Goal: Transaction & Acquisition: Purchase product/service

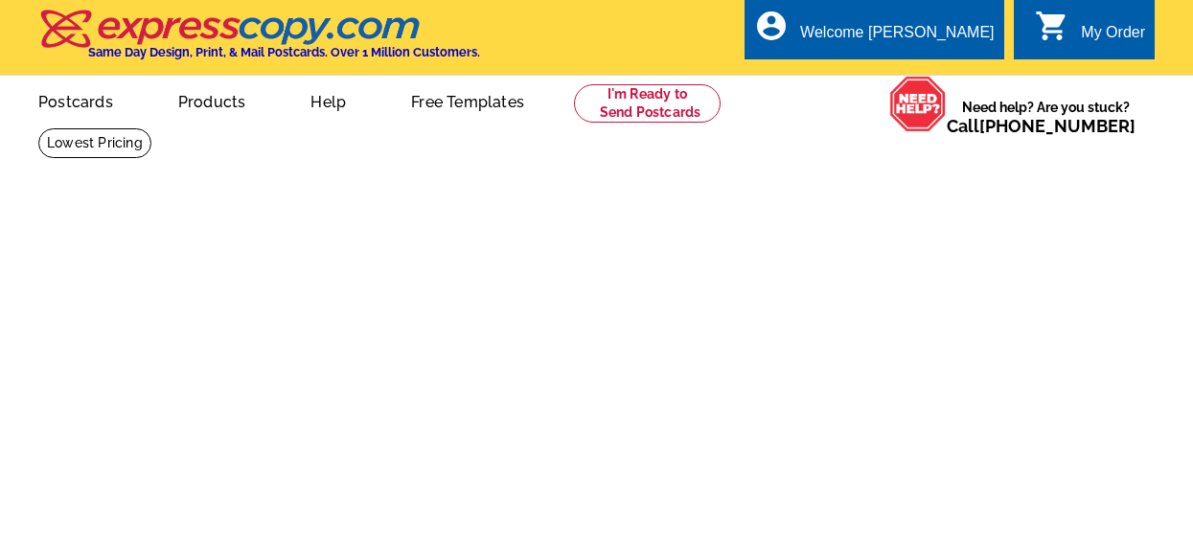
click at [1075, 26] on link "0 shopping_cart My Order" at bounding box center [1090, 33] width 110 height 24
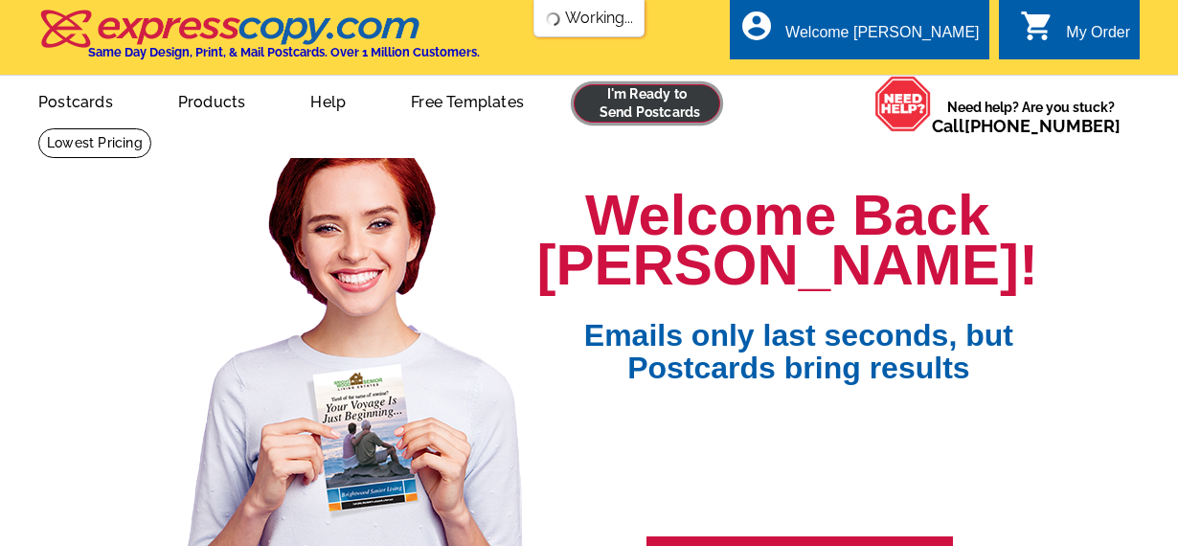
click at [684, 99] on link at bounding box center [647, 103] width 147 height 38
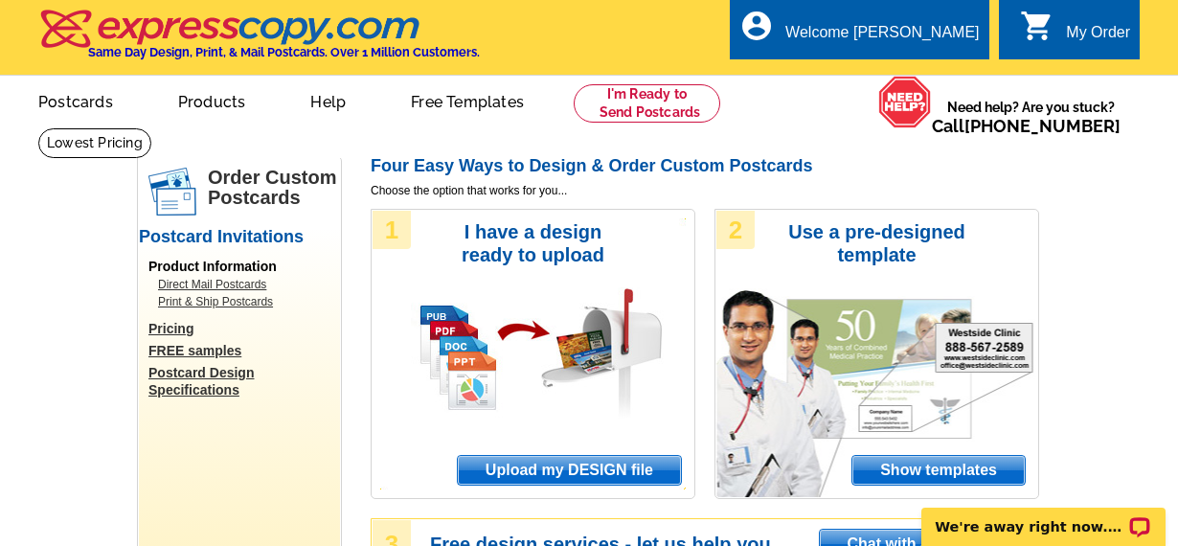
click at [572, 468] on span "Upload my DESIGN file" at bounding box center [569, 470] width 223 height 29
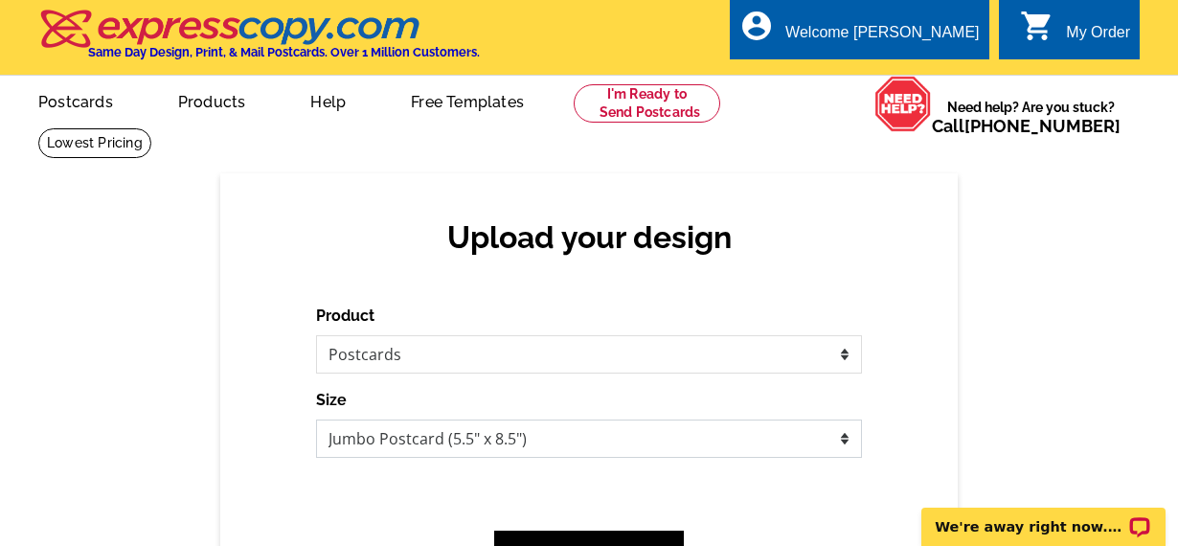
click at [510, 432] on select "Jumbo Postcard (5.5" x 8.5") Regular Postcard (4.25" x 5.6") Panoramic Postcard…" at bounding box center [589, 439] width 546 height 38
select select "1"
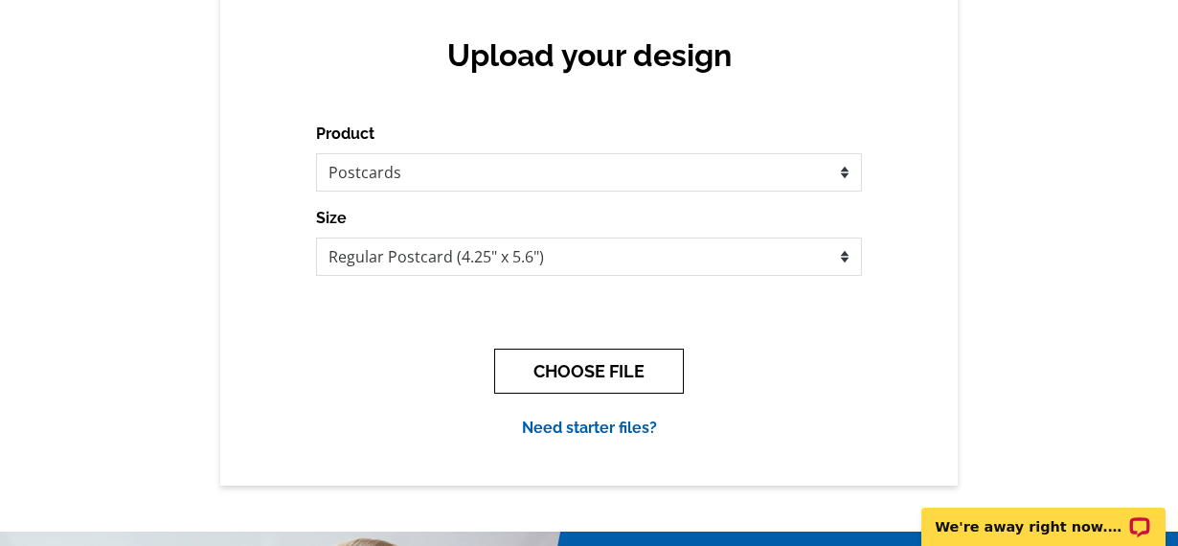
click at [591, 353] on button "CHOOSE FILE" at bounding box center [589, 371] width 190 height 45
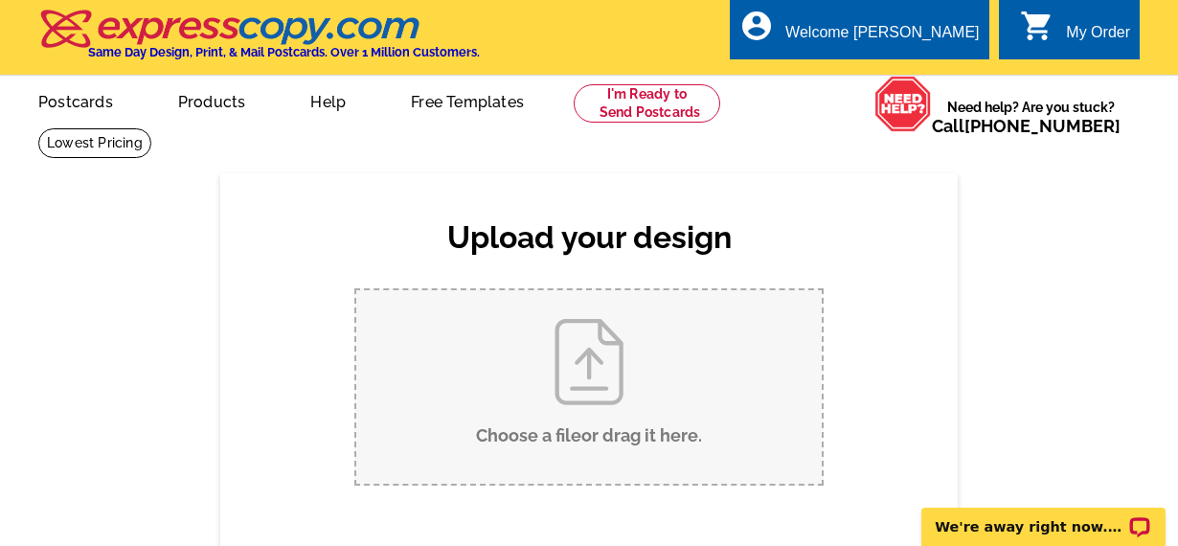
click at [605, 355] on input "Choose a file or drag it here ." at bounding box center [589, 386] width 466 height 193
type input "C:\fakepath\August 2025 Luxury Postcard.pdf"
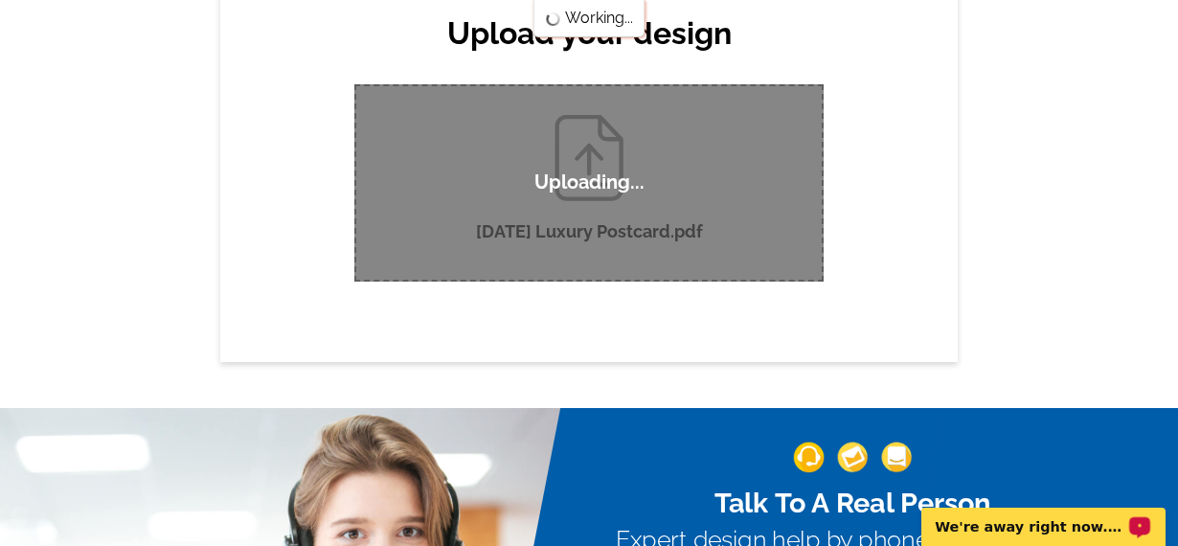
scroll to position [206, 0]
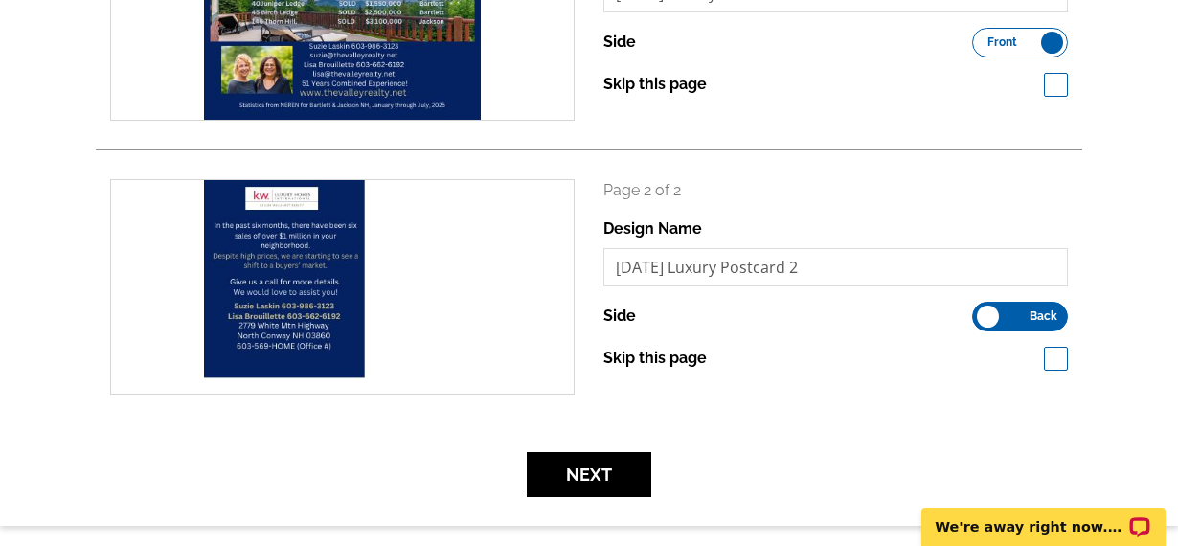
scroll to position [425, 0]
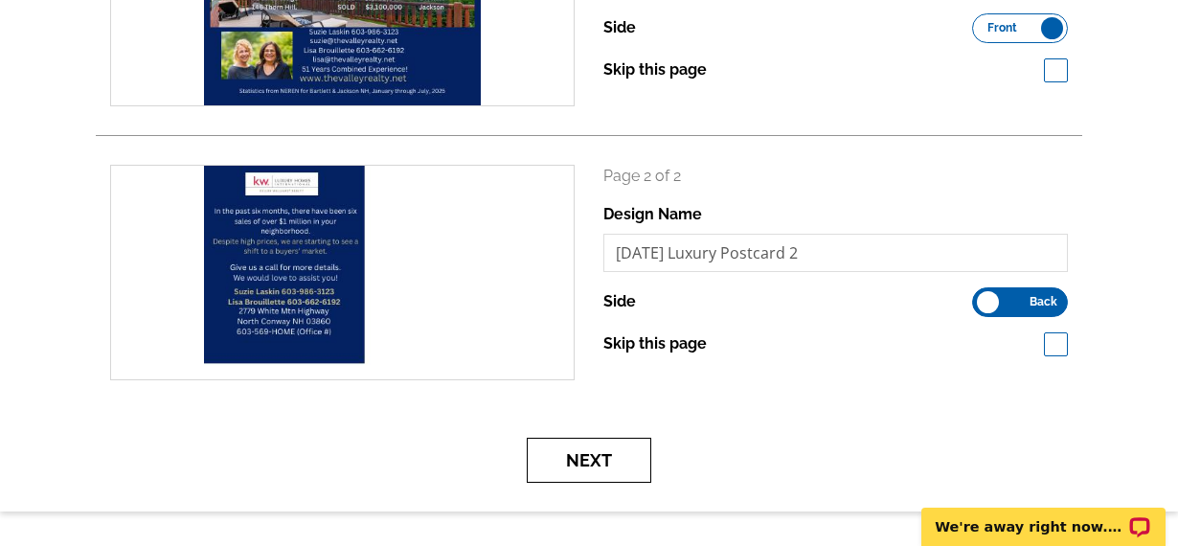
click at [626, 452] on button "Next" at bounding box center [589, 460] width 125 height 45
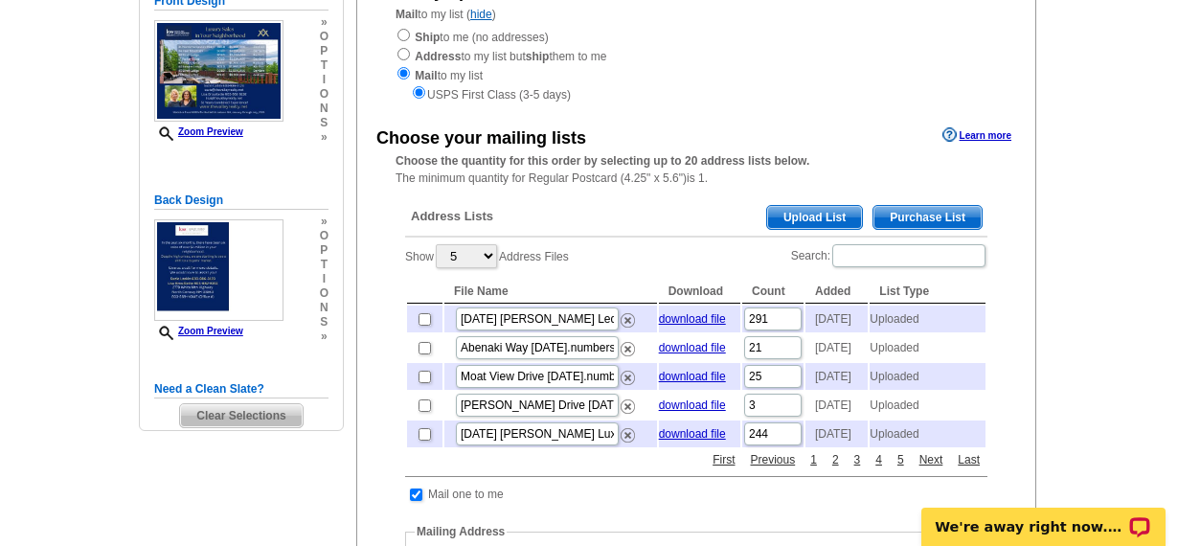
scroll to position [259, 0]
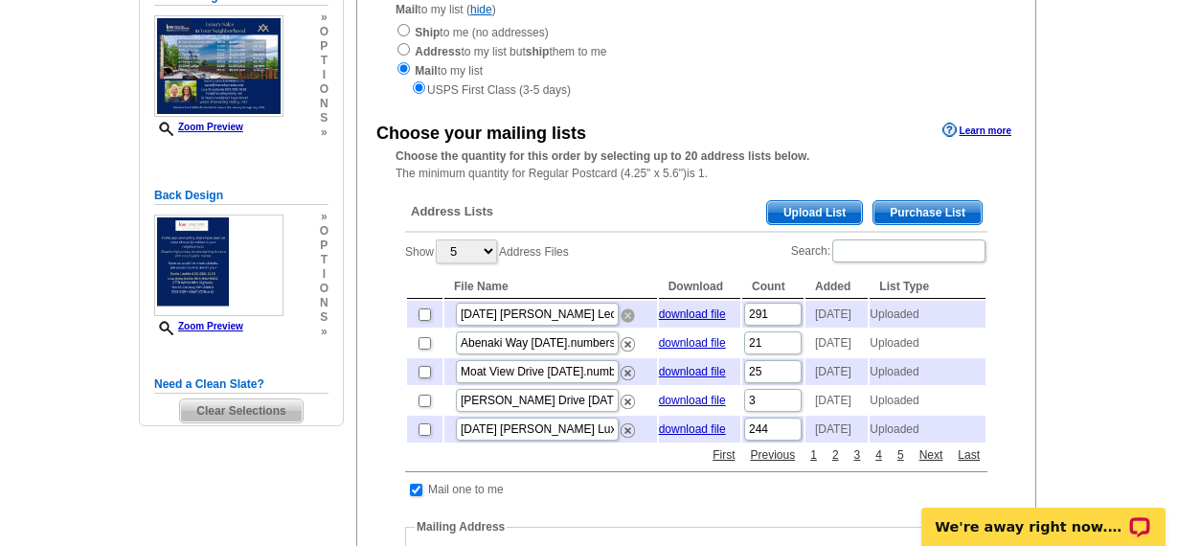
click at [625, 315] on img at bounding box center [628, 315] width 14 height 14
click at [627, 409] on img at bounding box center [628, 402] width 14 height 14
click at [630, 409] on img at bounding box center [628, 402] width 14 height 14
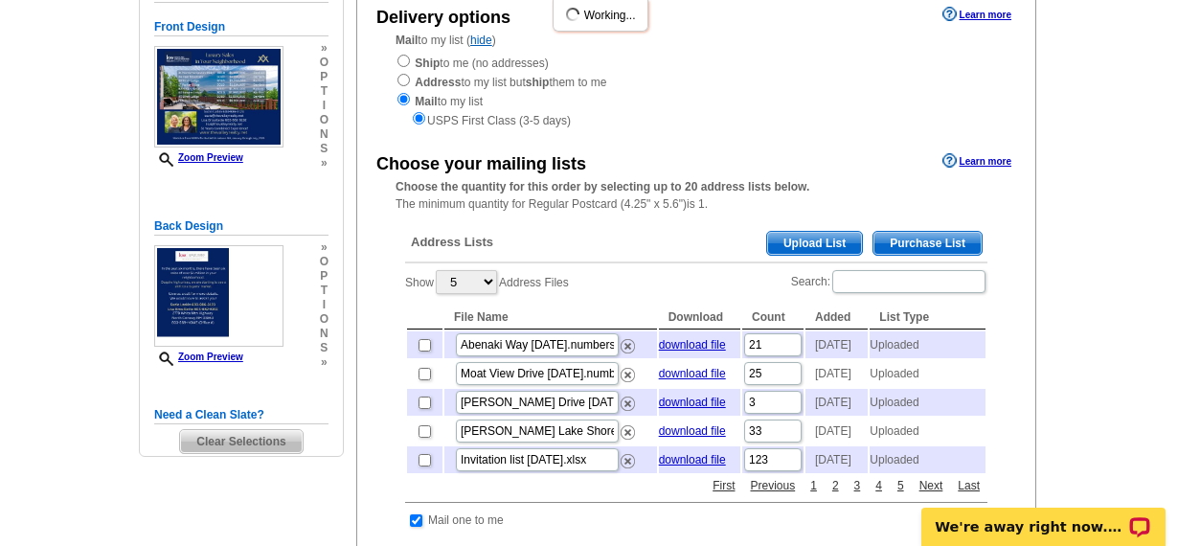
scroll to position [218, 0]
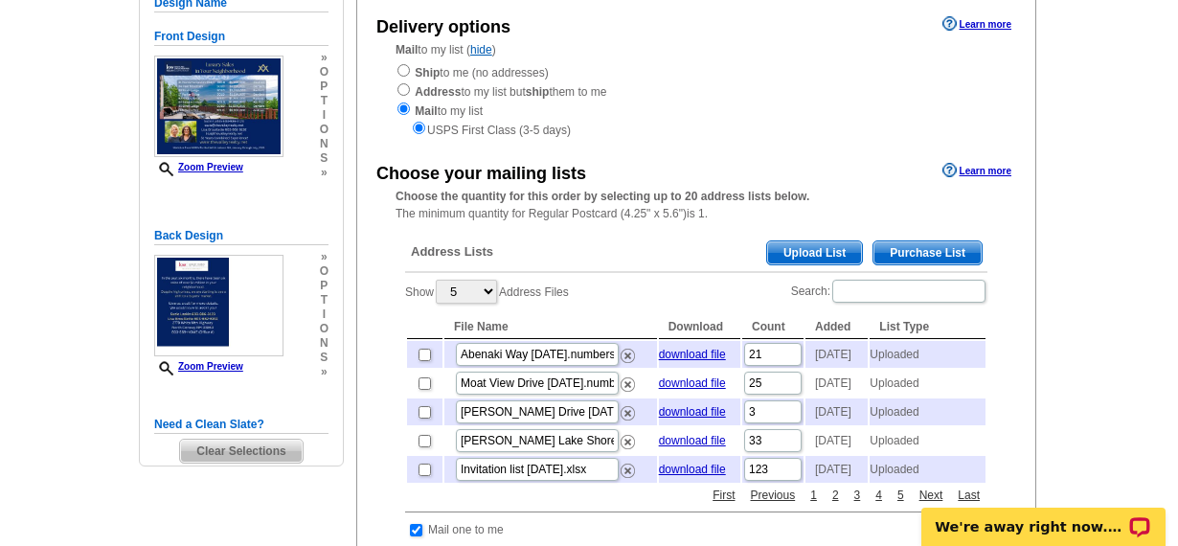
click at [815, 247] on span "Upload List" at bounding box center [814, 252] width 95 height 23
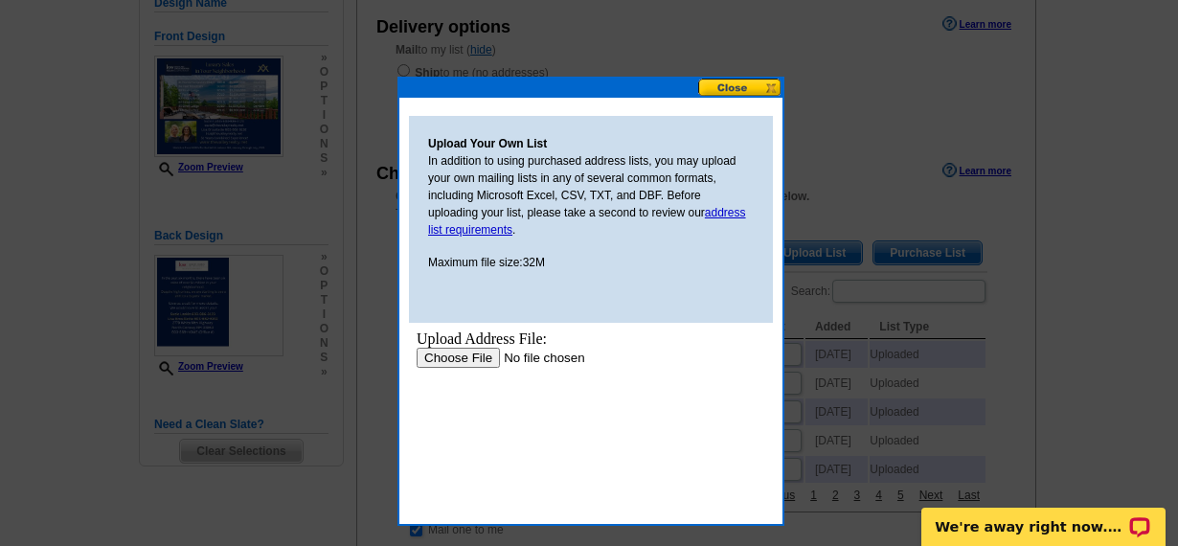
scroll to position [0, 0]
click at [478, 356] on input "file" at bounding box center [538, 358] width 242 height 20
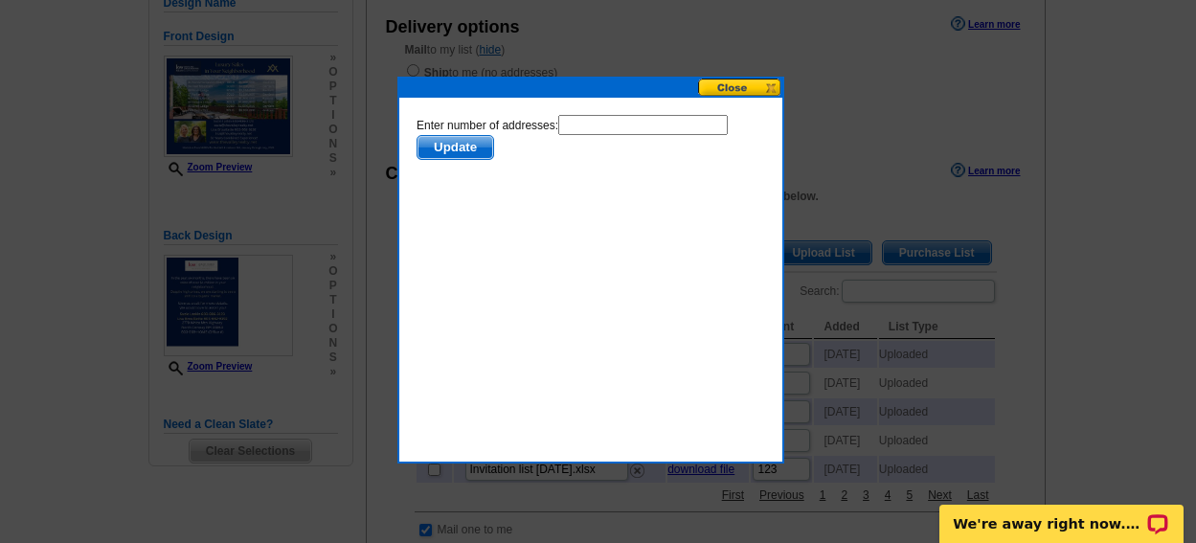
click at [585, 125] on input "text" at bounding box center [643, 125] width 170 height 20
type input "291"
click at [472, 147] on span "Update" at bounding box center [456, 147] width 76 height 23
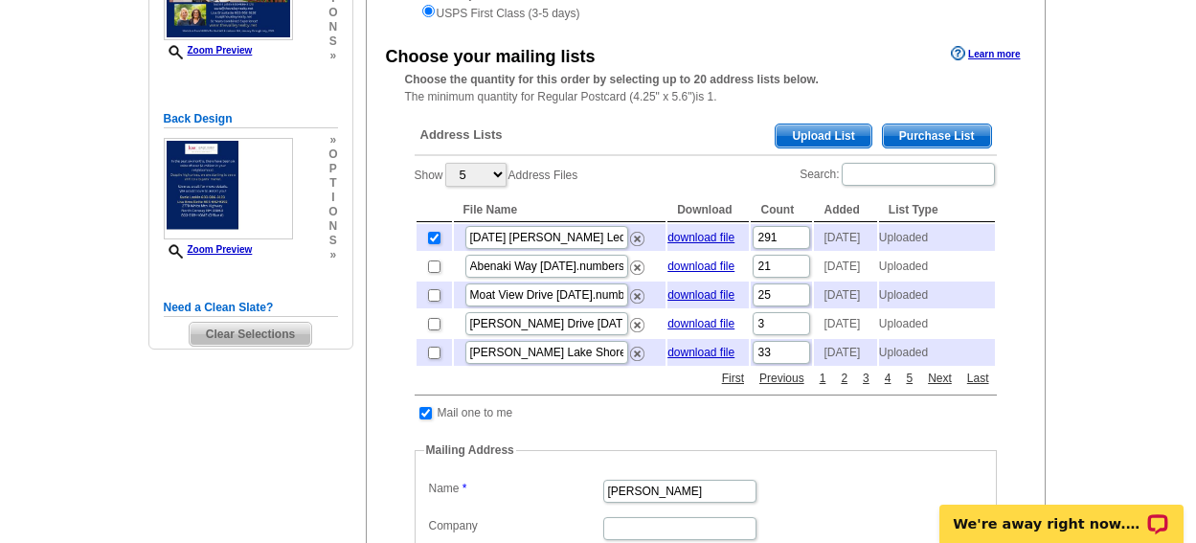
scroll to position [349, 0]
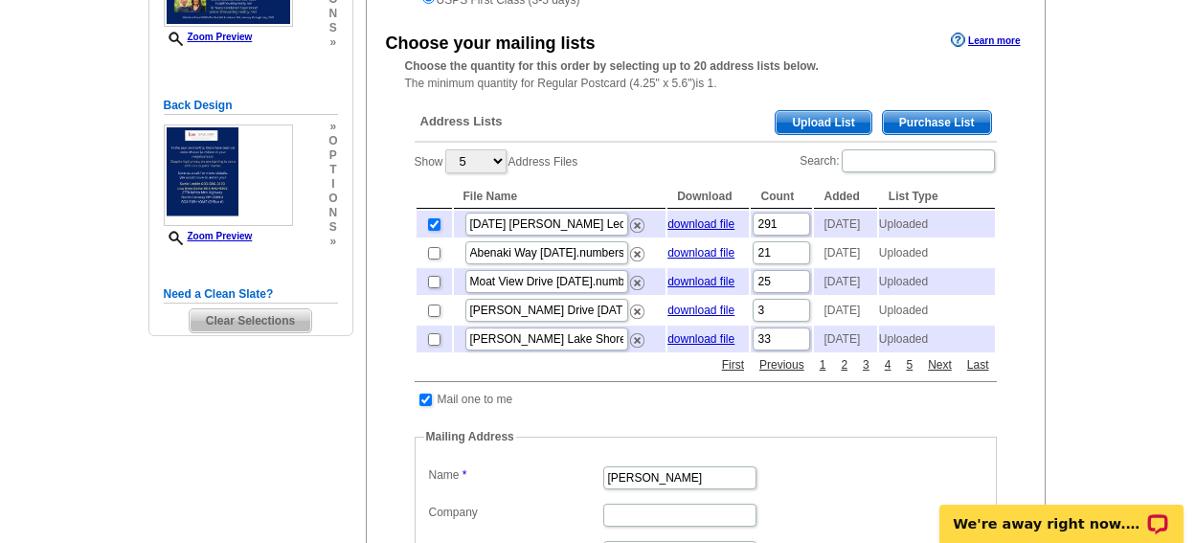
click at [837, 123] on span "Upload List" at bounding box center [823, 122] width 95 height 23
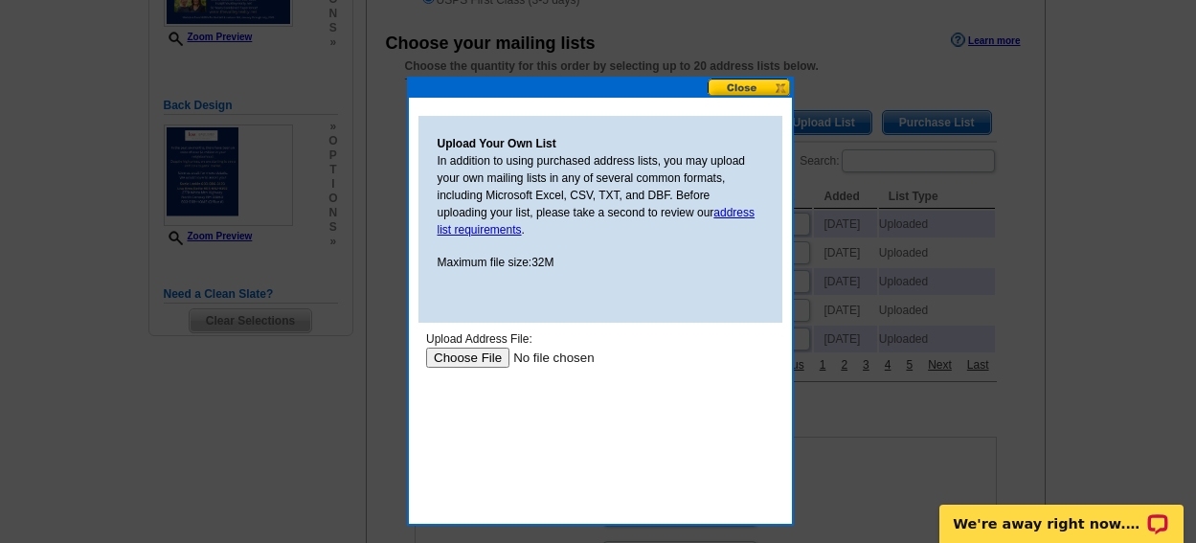
scroll to position [0, 0]
click at [488, 356] on input "file" at bounding box center [546, 358] width 242 height 20
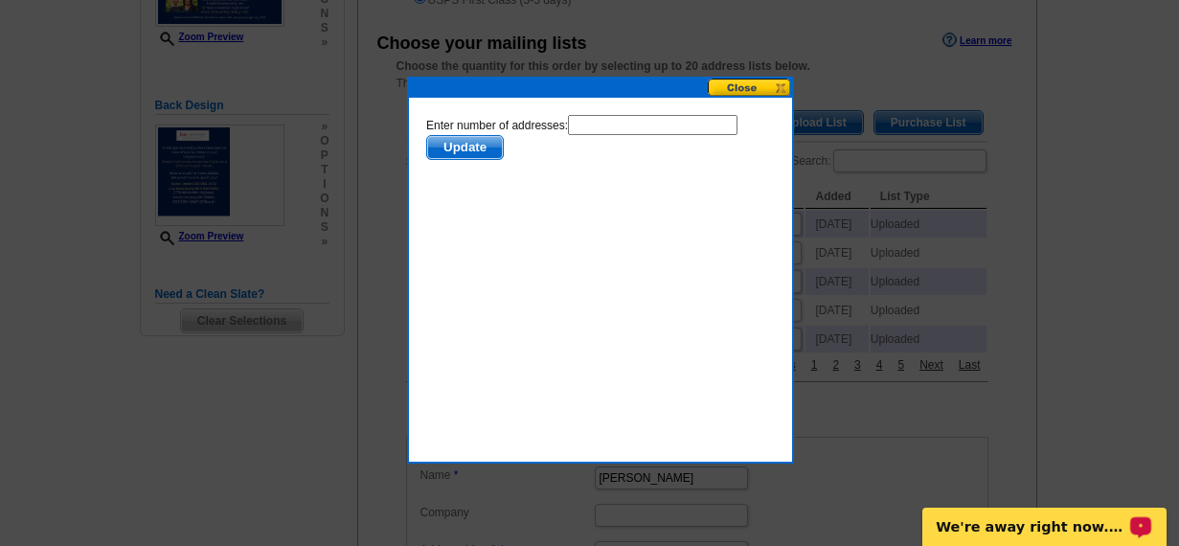
click at [635, 124] on input "text" at bounding box center [652, 125] width 170 height 20
type input "244"
click at [450, 150] on span "Update" at bounding box center [464, 147] width 76 height 23
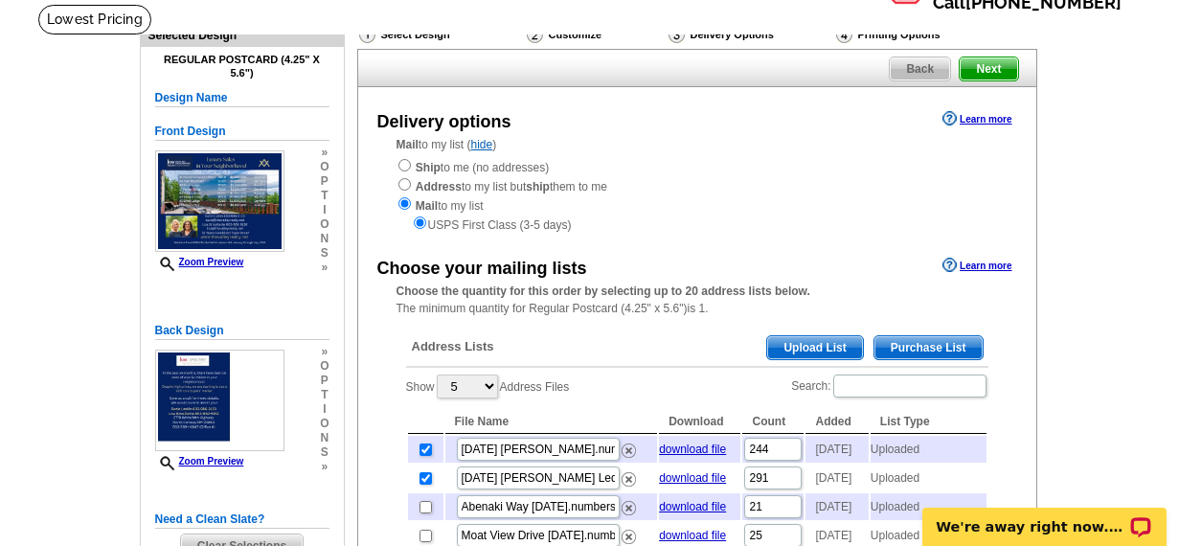
scroll to position [102, 0]
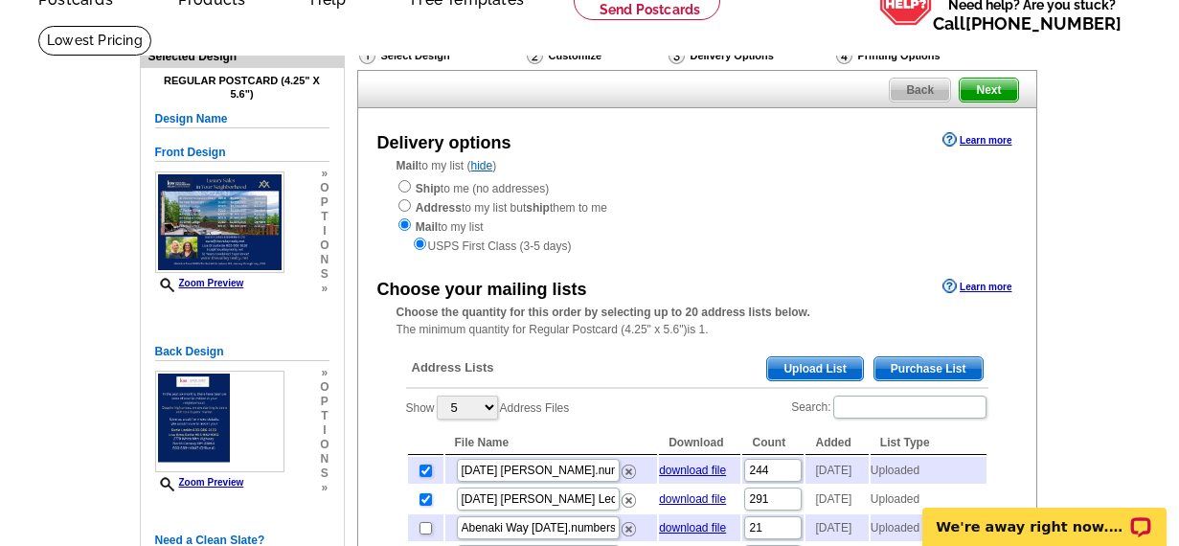
click at [982, 90] on span "Next" at bounding box center [988, 90] width 57 height 23
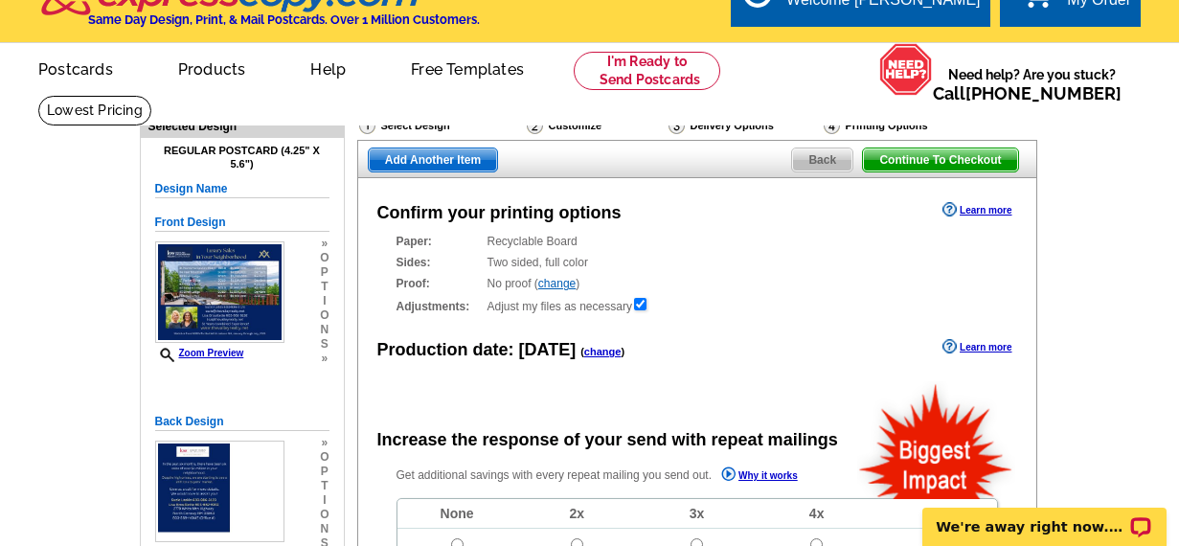
radio input "false"
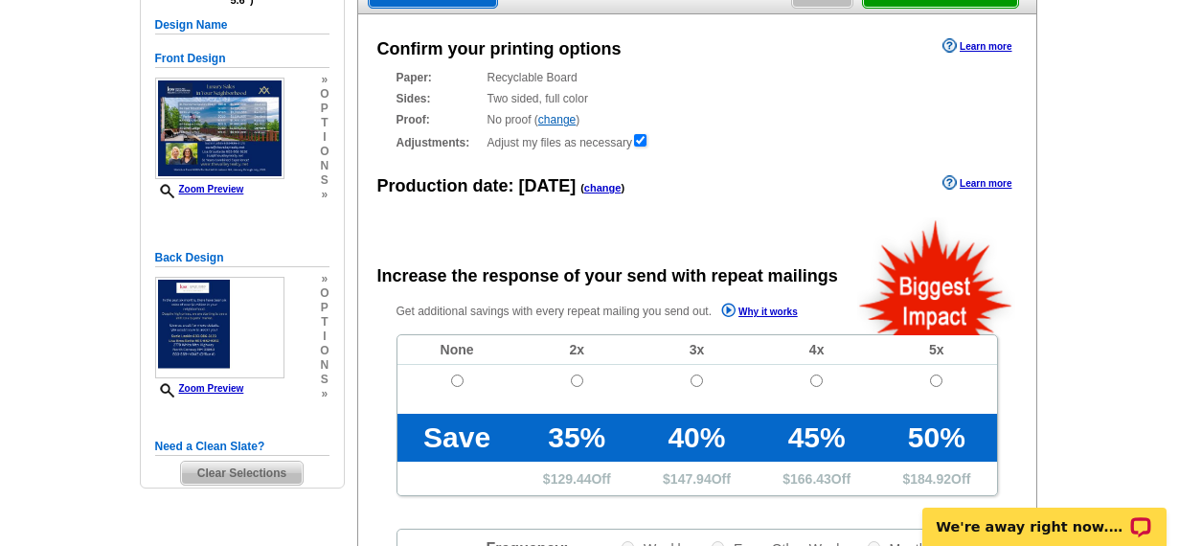
scroll to position [209, 0]
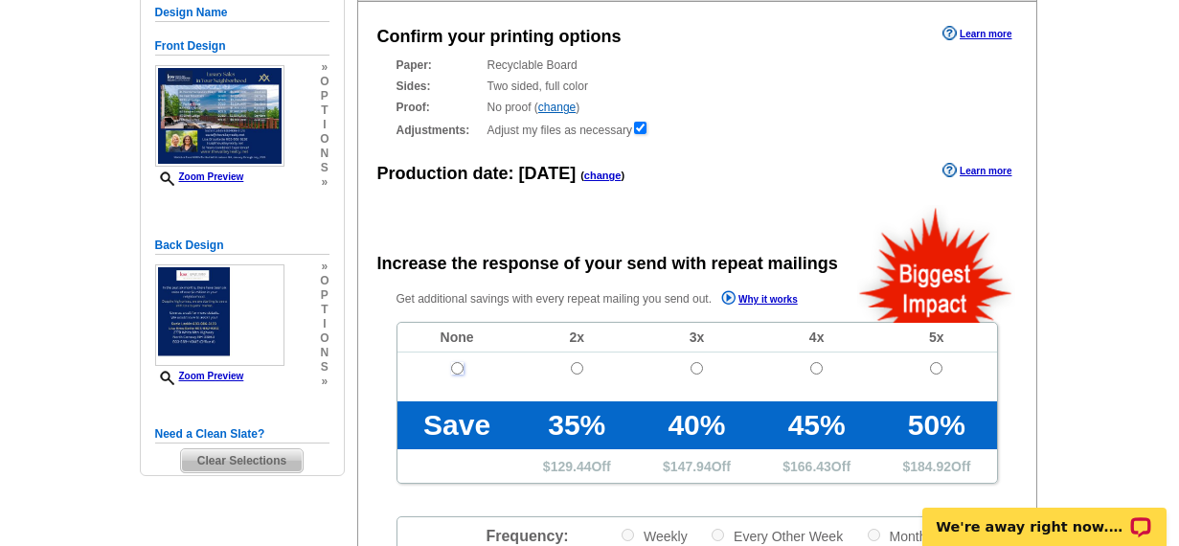
click at [454, 371] on input "radio" at bounding box center [457, 368] width 12 height 12
radio input "true"
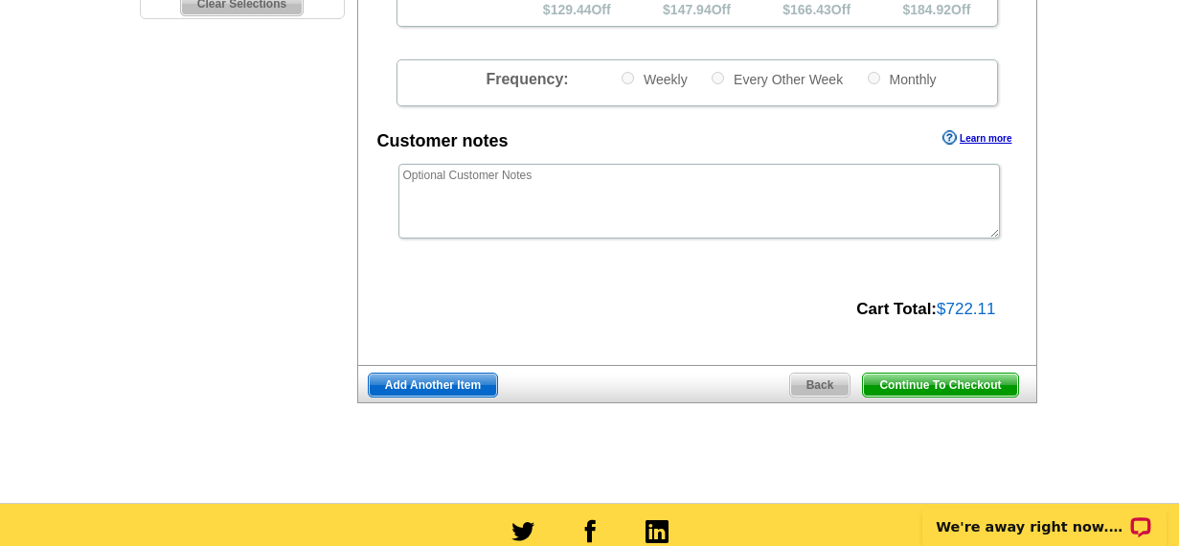
scroll to position [669, 0]
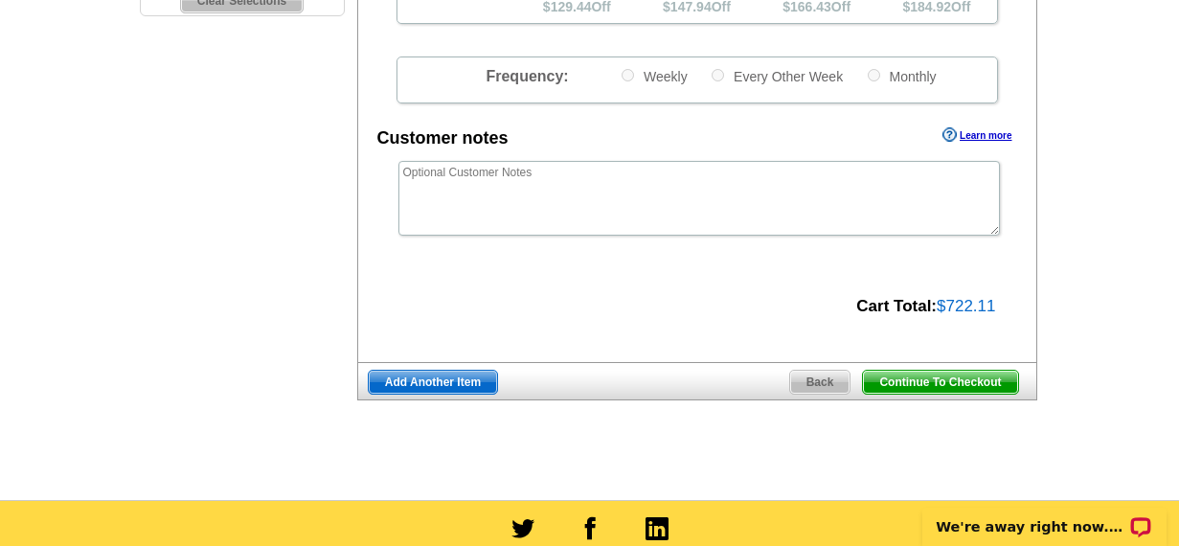
click at [920, 381] on span "Continue To Checkout" at bounding box center [940, 382] width 154 height 23
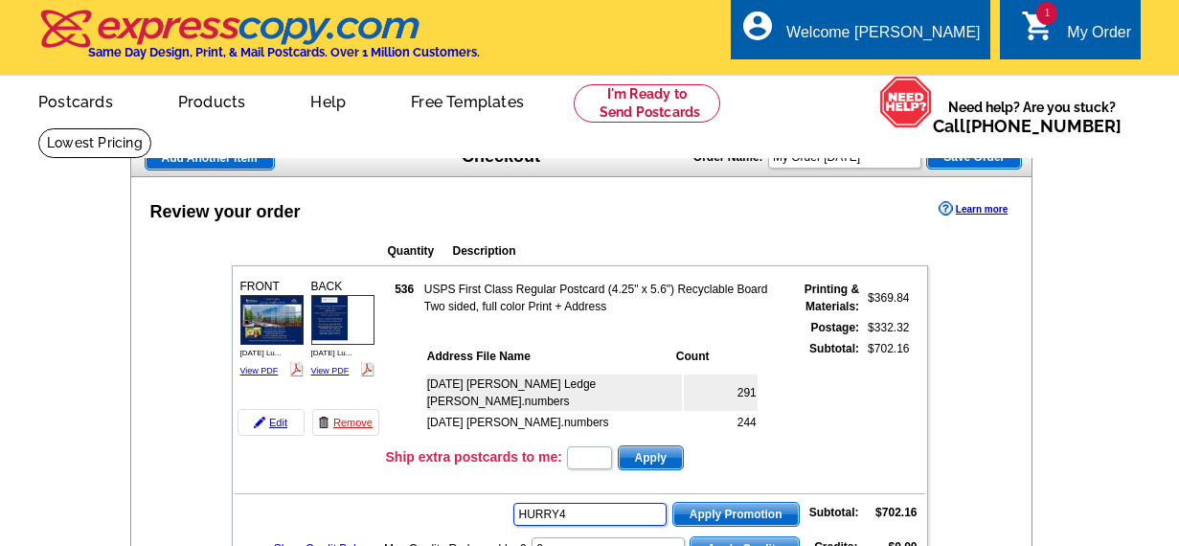
type input "HURRY40"
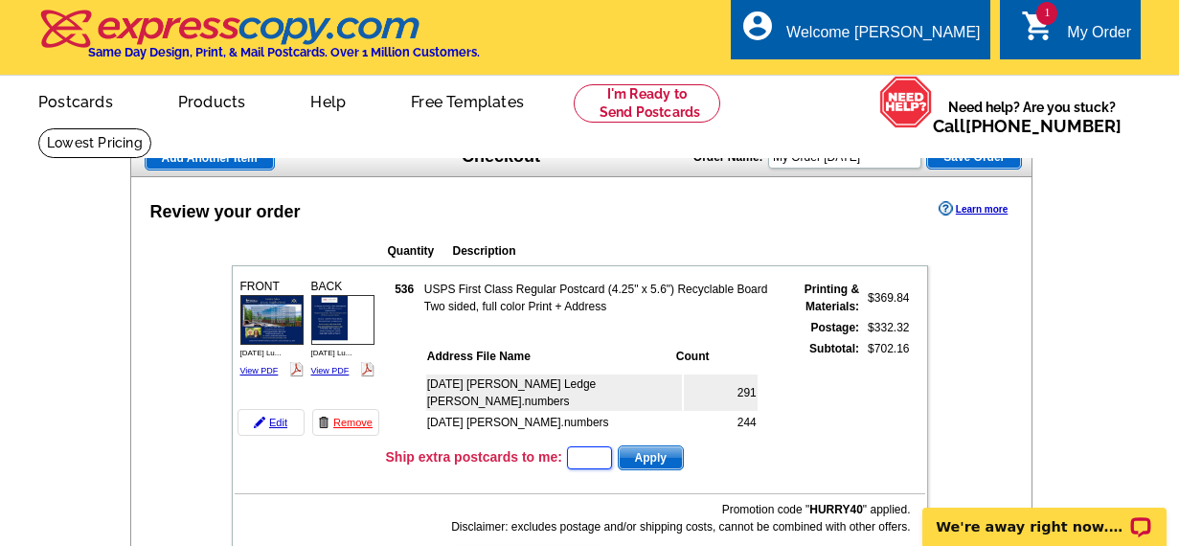
click at [582, 451] on input "text" at bounding box center [589, 457] width 45 height 23
click at [960, 409] on div "Quantity Description FRONT 536 $369.84" at bounding box center [578, 430] width 771 height 396
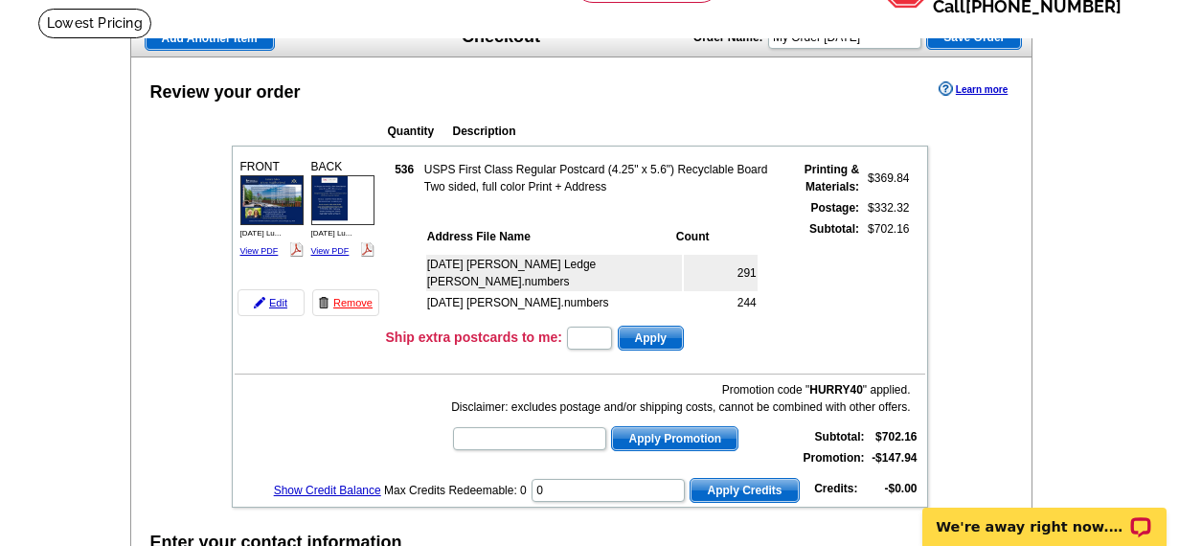
scroll to position [131, 0]
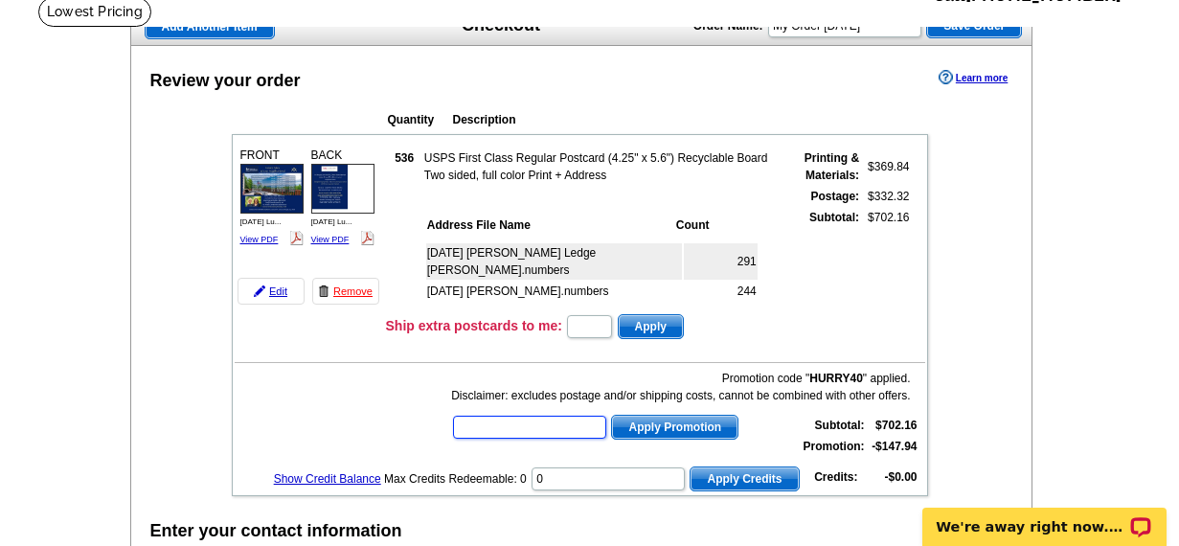
click at [489, 428] on input "text" at bounding box center [529, 427] width 153 height 23
drag, startPoint x: 470, startPoint y: 423, endPoint x: 448, endPoint y: 423, distance: 22.0
click at [448, 423] on td "Promotion code " HURRY40 " applied. Disclaimer: excludes postage and/or shippin…" at bounding box center [580, 412] width 691 height 94
type input "CC2330"
click at [682, 424] on span "Apply Promotion" at bounding box center [674, 427] width 125 height 23
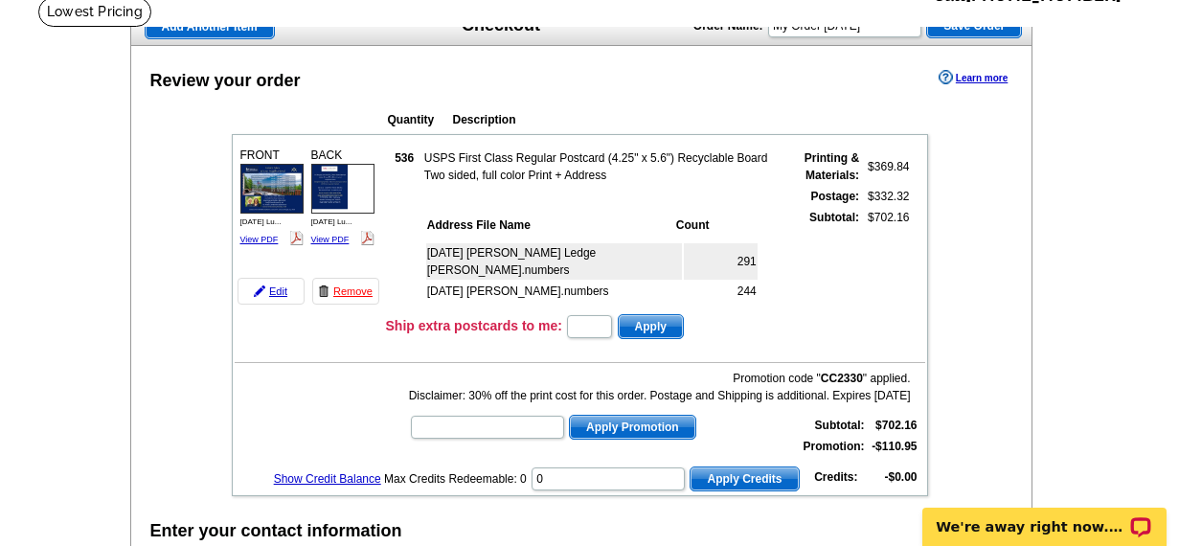
type input "HURRY40"
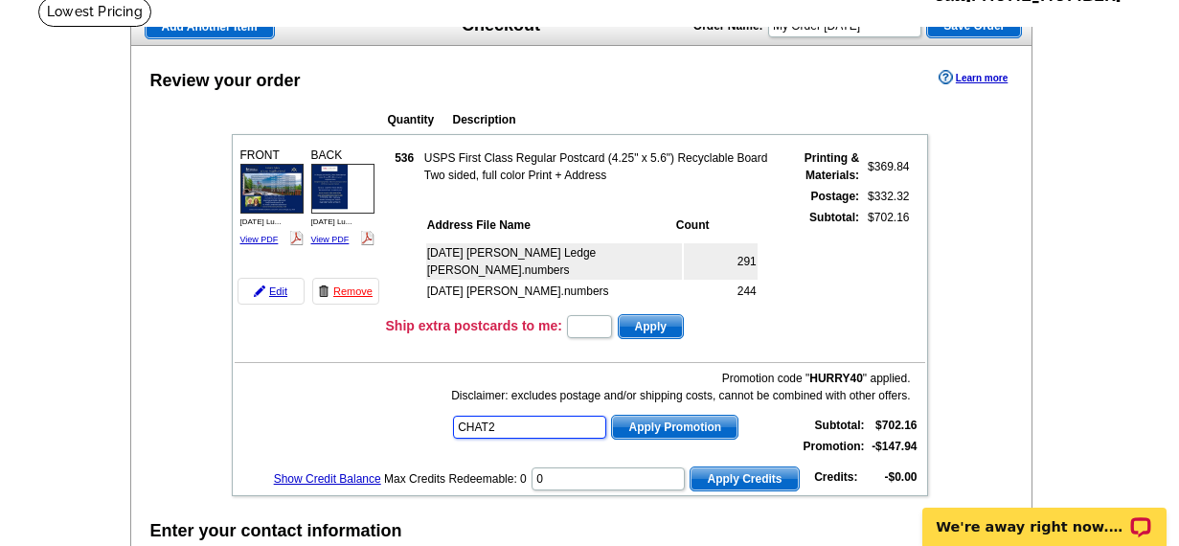
type input "CHAT20"
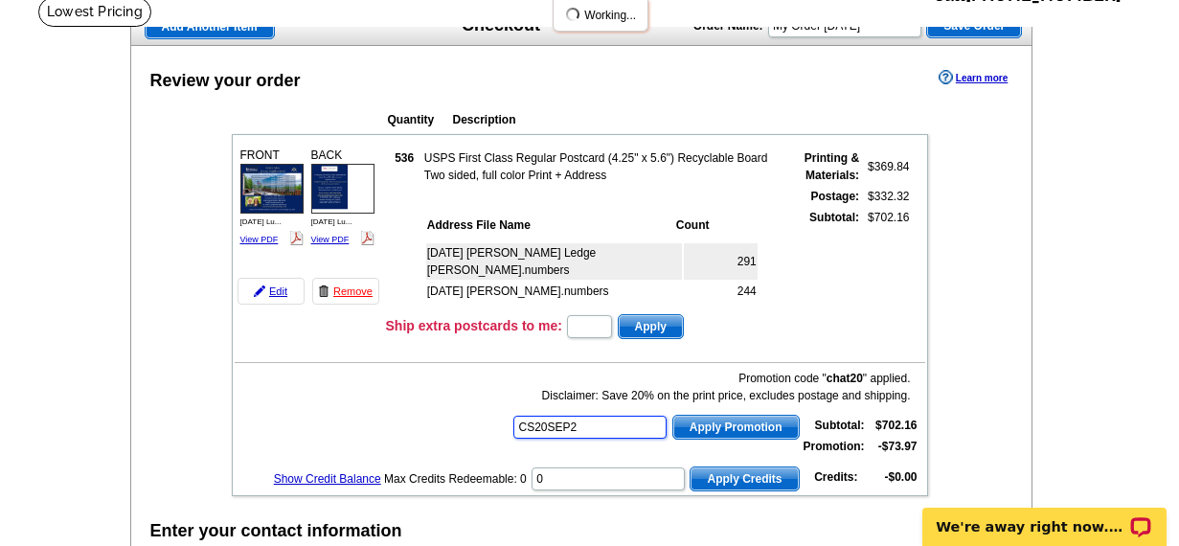
type input "CS20SEP21"
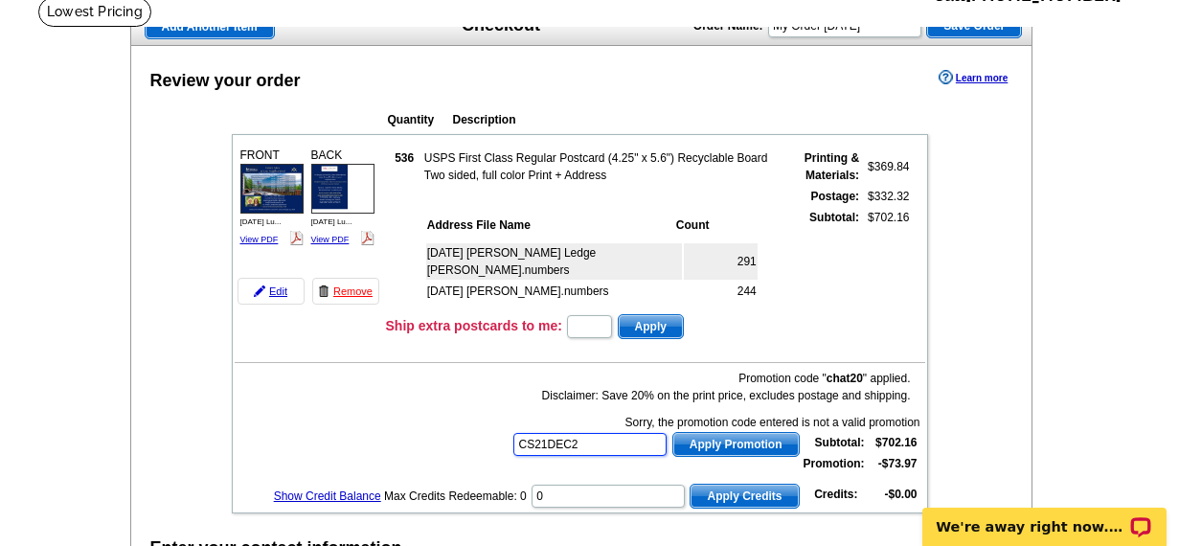
type input "CS21DEC20"
type input "E20APRILROUNDUP21"
type input "E20DAD21"
type input "E20FAST21"
type input "E20HANGERS21"
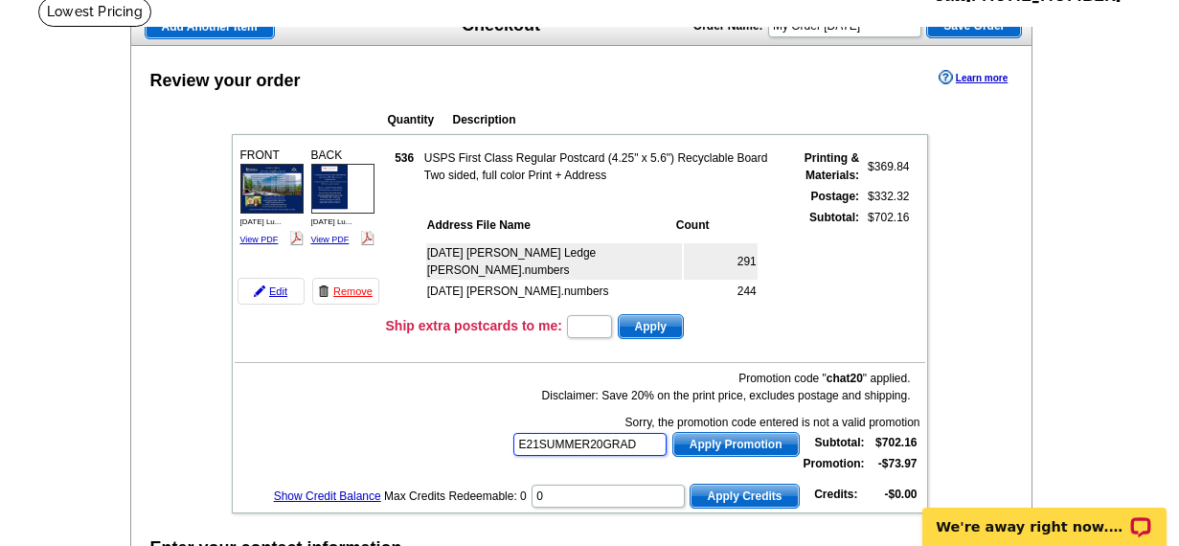
type input "E21SUMMER20GRADS"
type input "E21GRADS25"
type input "HURRY40"
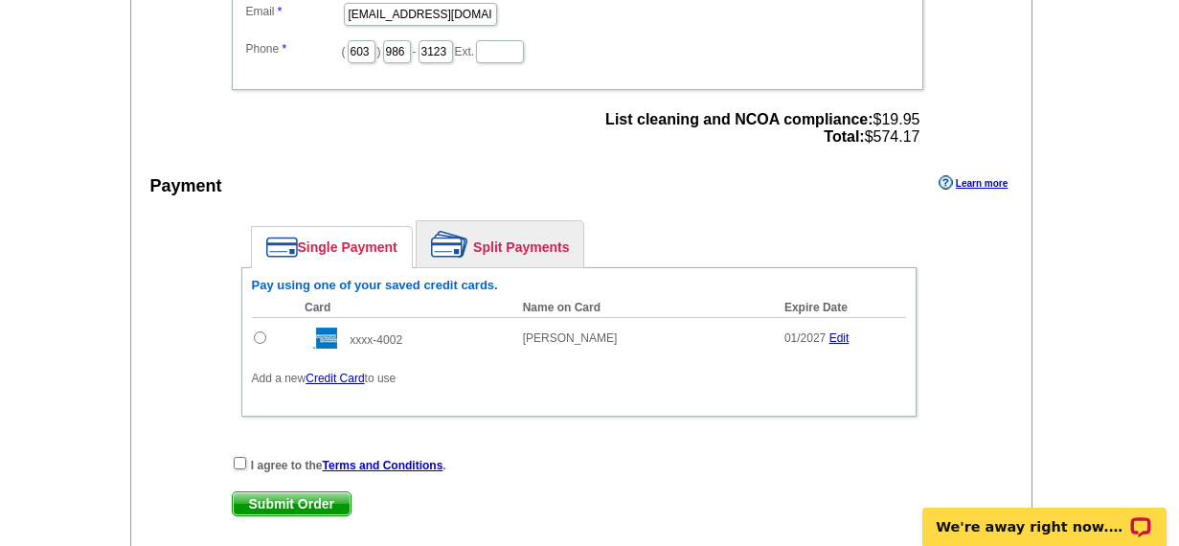
scroll to position [813, 0]
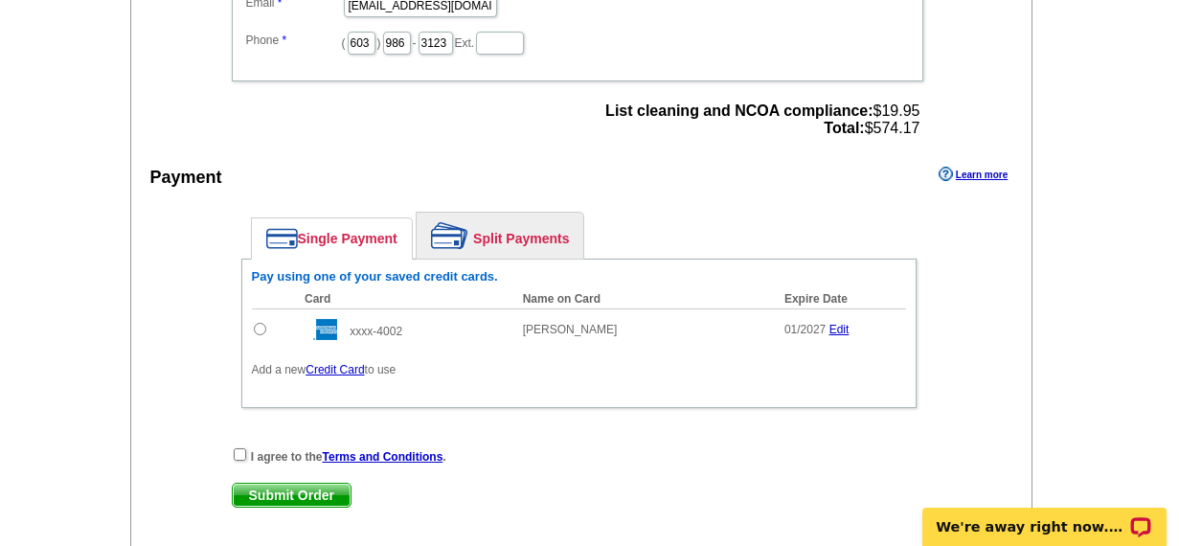
click at [259, 329] on input "radio" at bounding box center [260, 329] width 12 height 12
radio input "true"
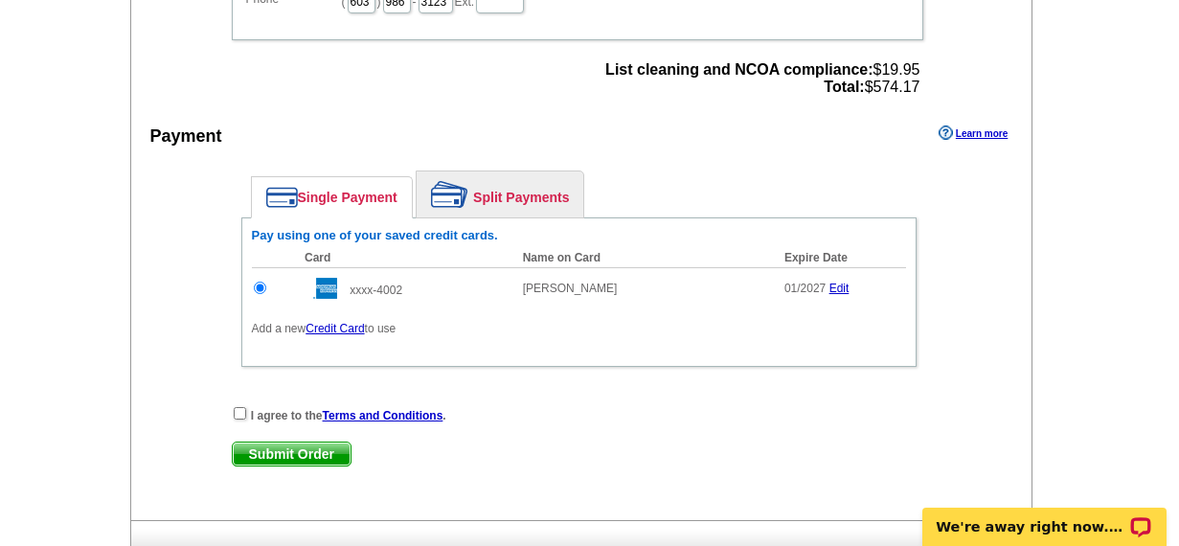
scroll to position [868, 0]
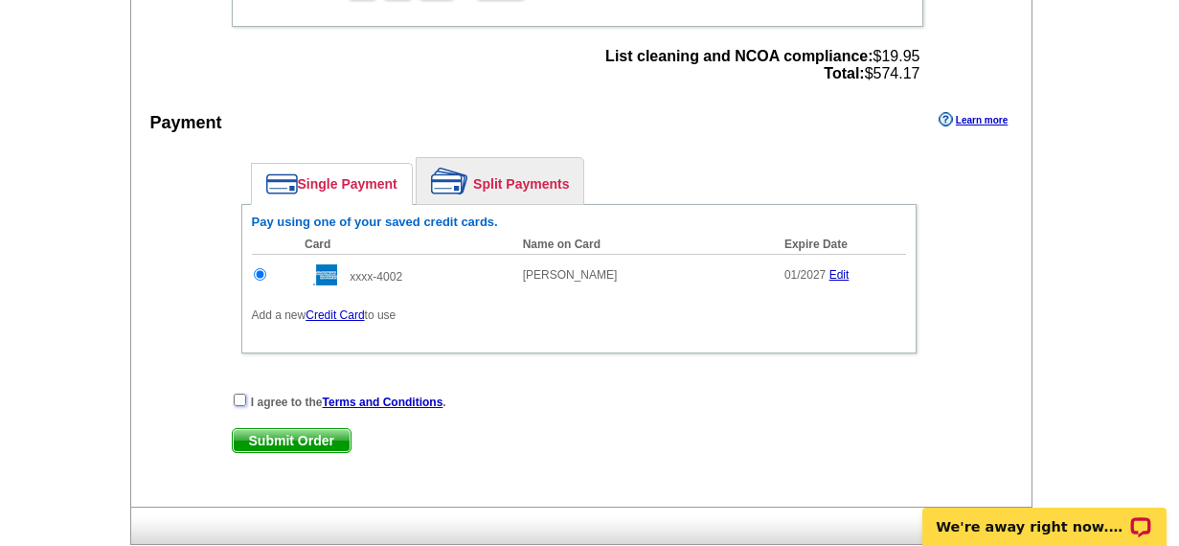
click at [237, 400] on input "checkbox" at bounding box center [240, 400] width 12 height 12
checkbox input "true"
click at [288, 439] on span "Submit Order" at bounding box center [292, 440] width 118 height 23
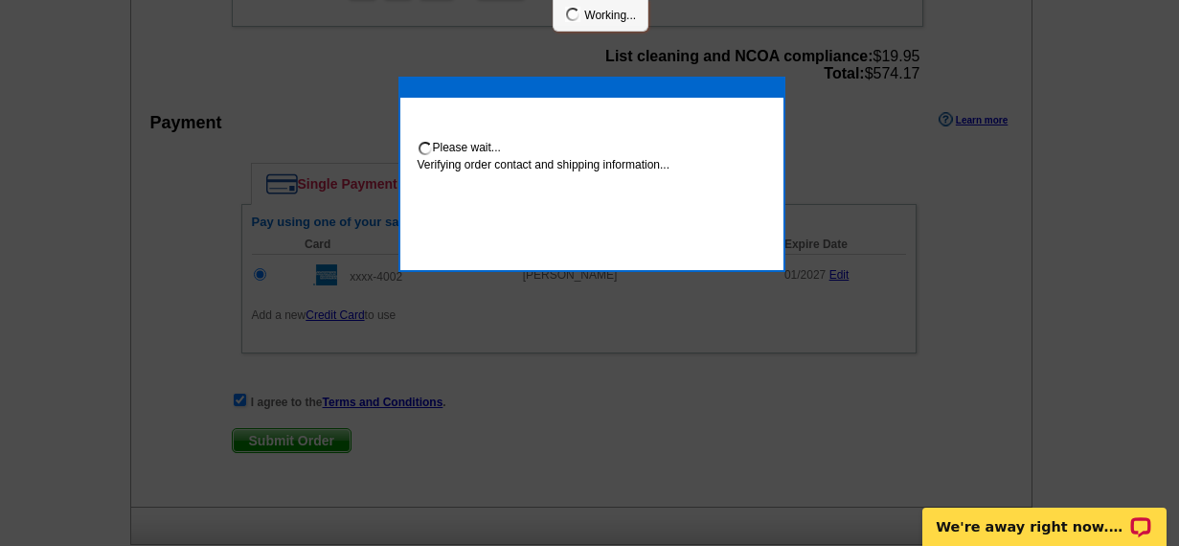
scroll to position [860, 0]
